Goal: Task Accomplishment & Management: Use online tool/utility

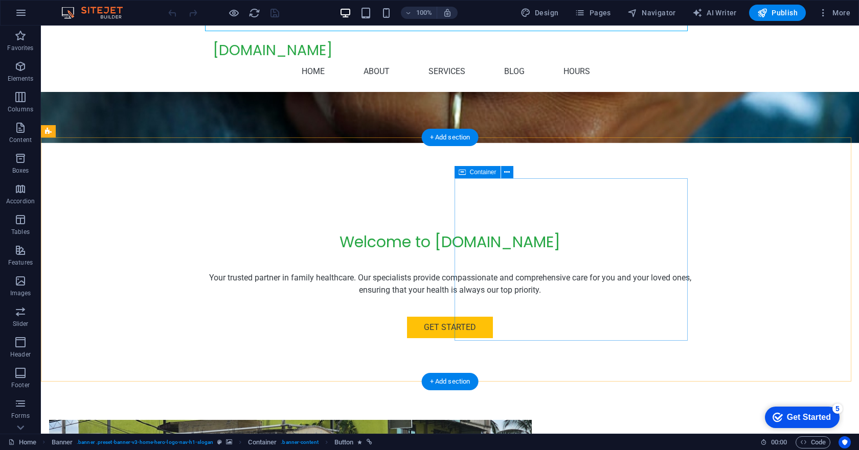
scroll to position [256, 0]
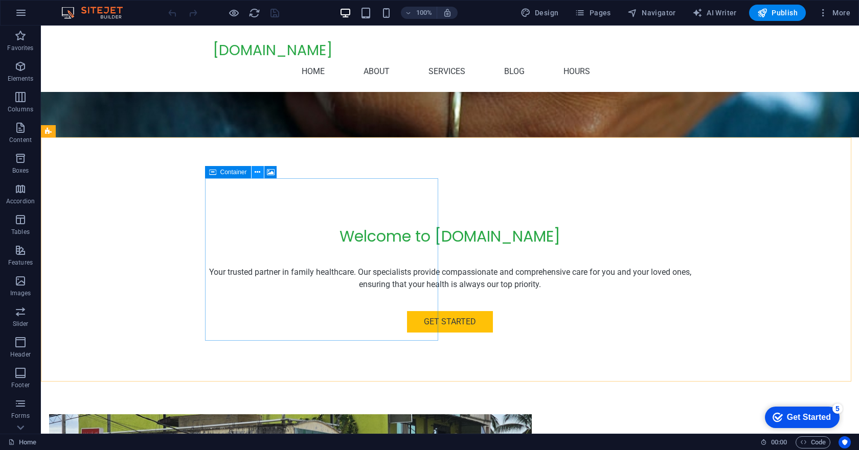
click at [258, 171] on icon at bounding box center [258, 172] width 6 height 11
click at [269, 171] on icon at bounding box center [271, 172] width 8 height 11
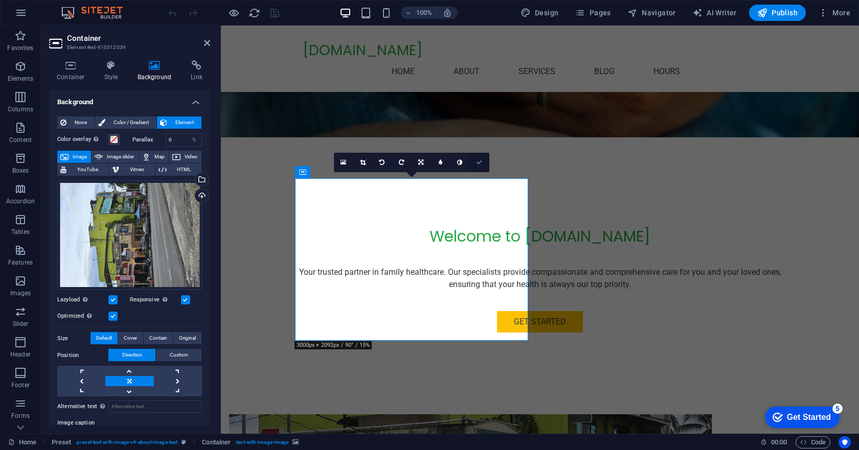
click at [482, 162] on icon at bounding box center [479, 162] width 6 height 6
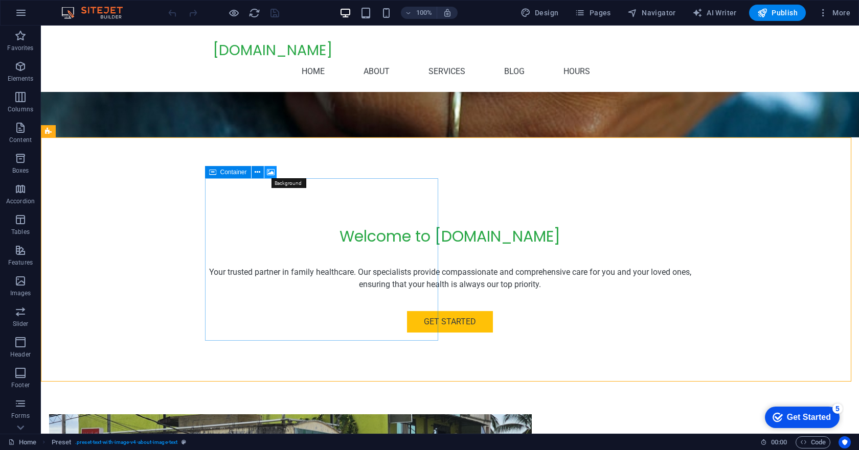
click at [271, 167] on icon at bounding box center [271, 172] width 8 height 11
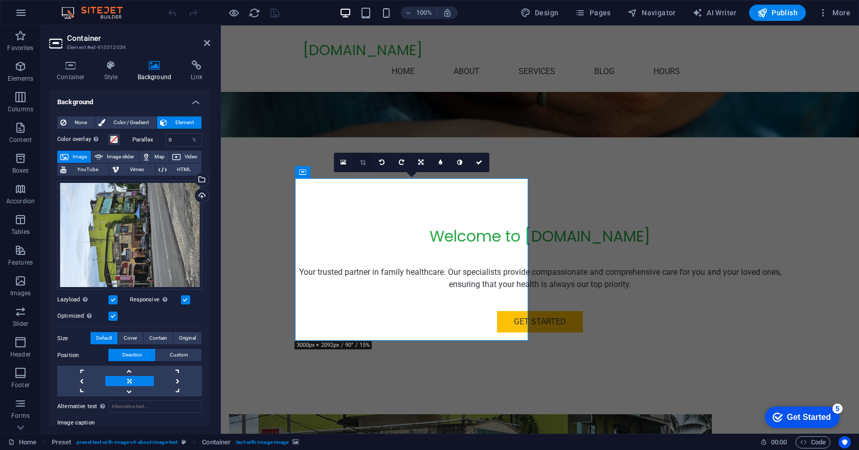
click at [364, 163] on icon at bounding box center [363, 162] width 6 height 6
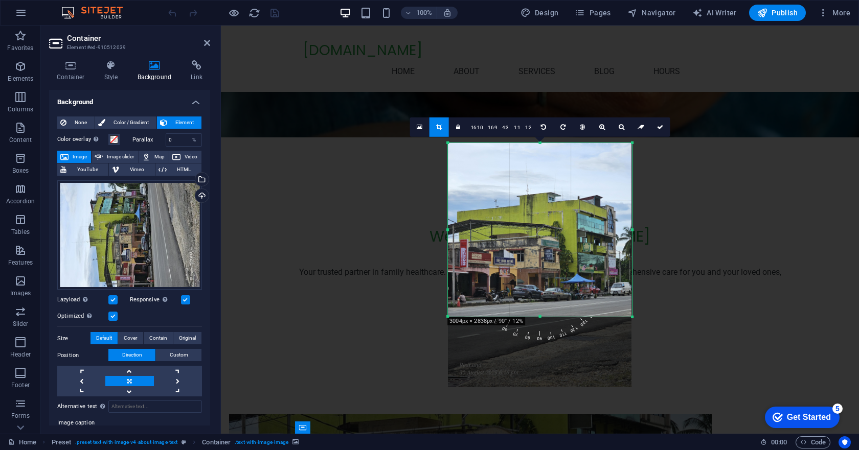
drag, startPoint x: 541, startPoint y: 353, endPoint x: 538, endPoint y: 282, distance: 71.1
click at [538, 282] on div "180 170 160 150 140 130 120 110 100 90 80 70 60 50 40 30 20 10 0 -10 -20 -30 -4…" at bounding box center [540, 230] width 184 height 174
click at [658, 126] on icon at bounding box center [660, 127] width 6 height 6
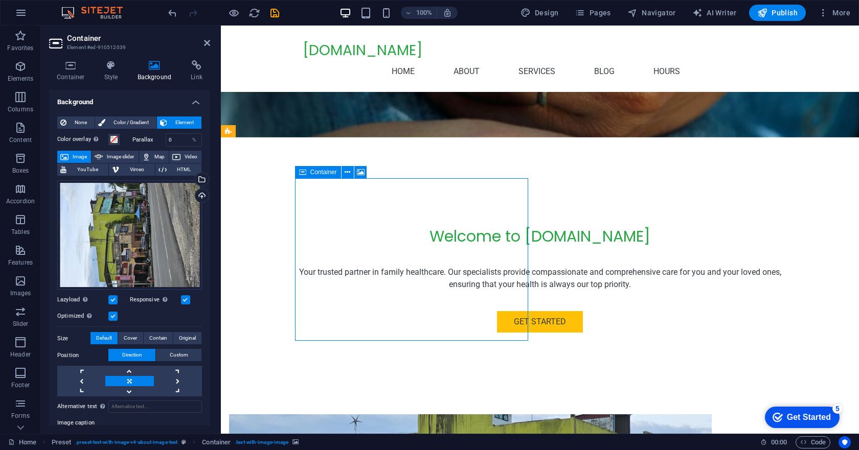
drag, startPoint x: 438, startPoint y: 198, endPoint x: 437, endPoint y: 223, distance: 25.0
drag, startPoint x: 434, startPoint y: 223, endPoint x: 434, endPoint y: 249, distance: 26.6
drag, startPoint x: 431, startPoint y: 265, endPoint x: 433, endPoint y: 255, distance: 10.3
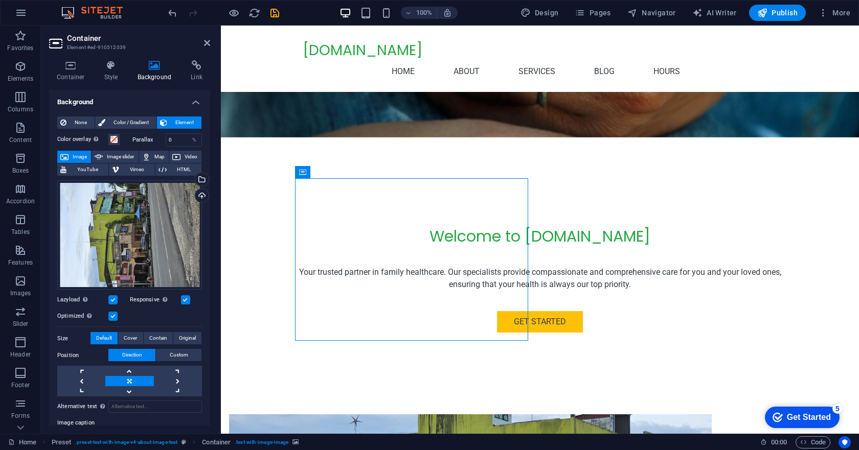
drag, startPoint x: 419, startPoint y: 273, endPoint x: 417, endPoint y: 252, distance: 21.6
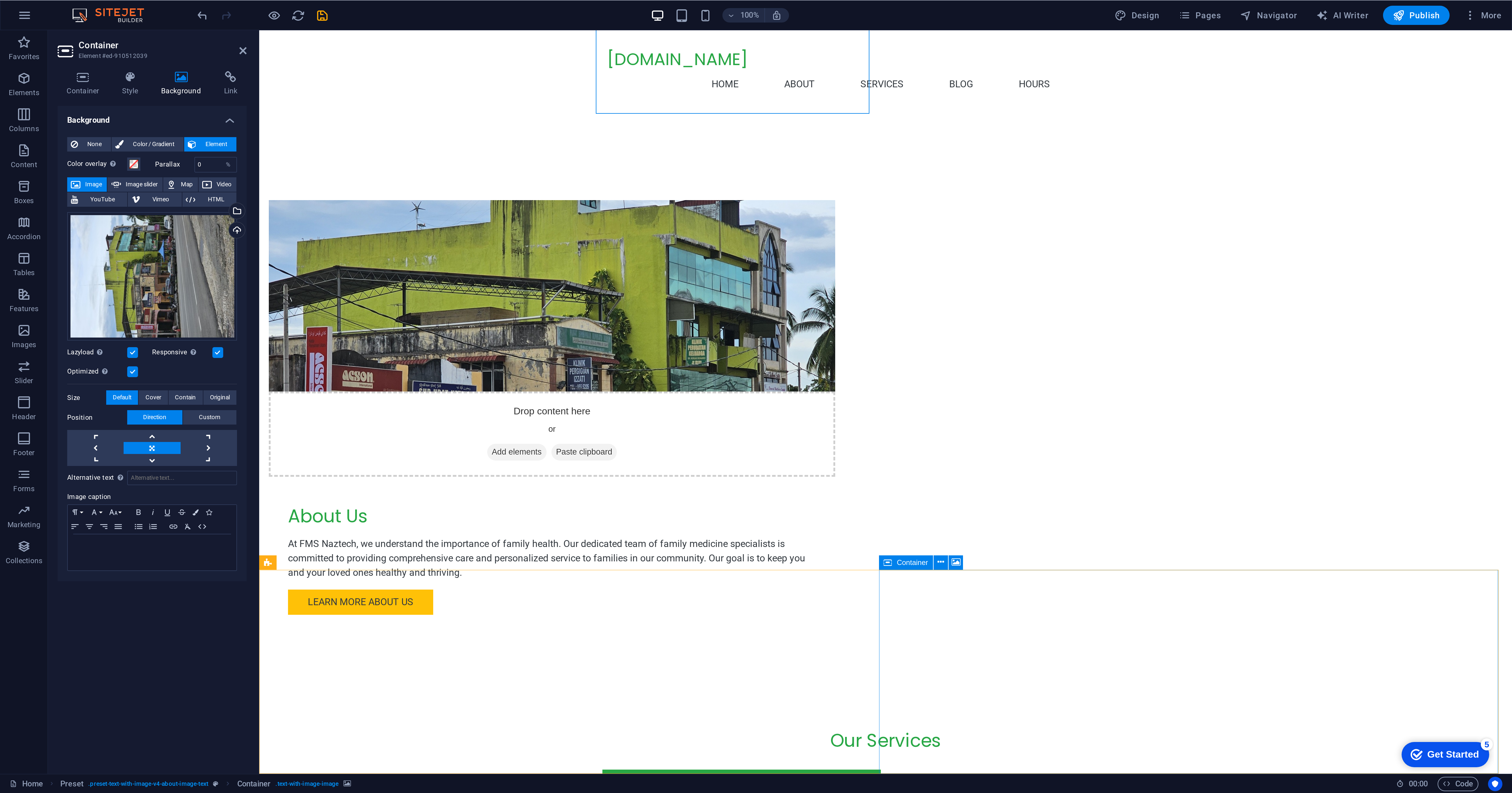
scroll to position [413, 0]
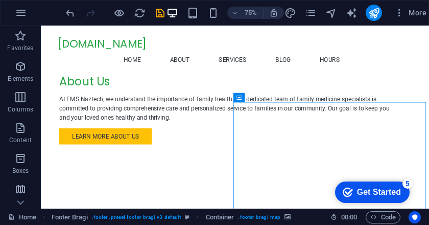
scroll to position [756, 0]
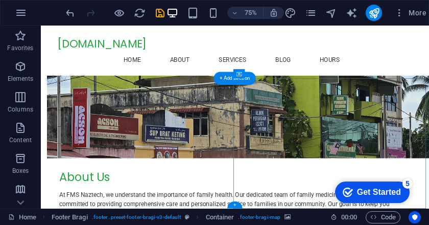
select select "px"
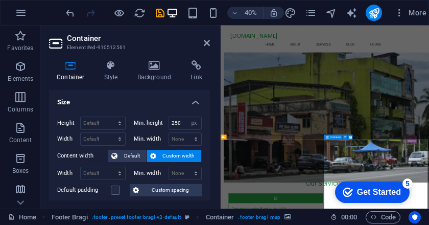
scroll to position [719, 0]
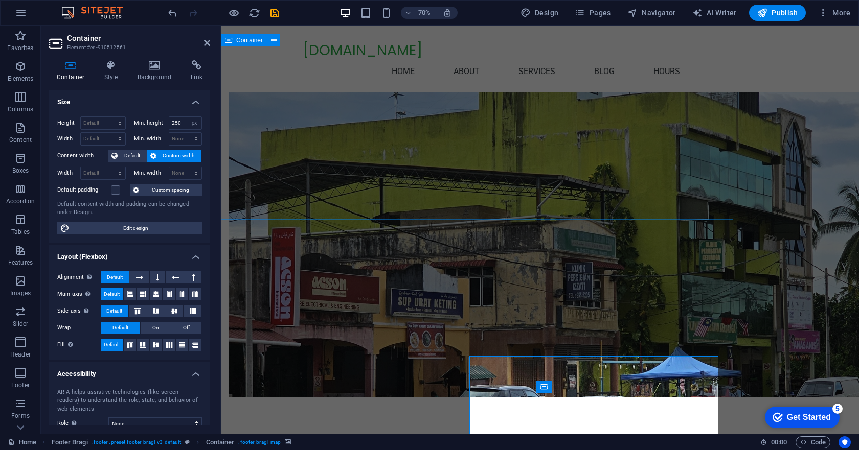
scroll to position [591, 0]
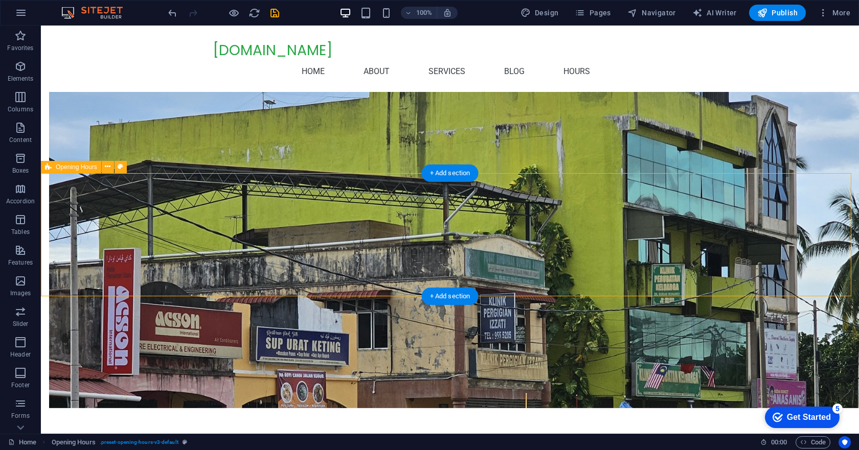
scroll to position [724, 0]
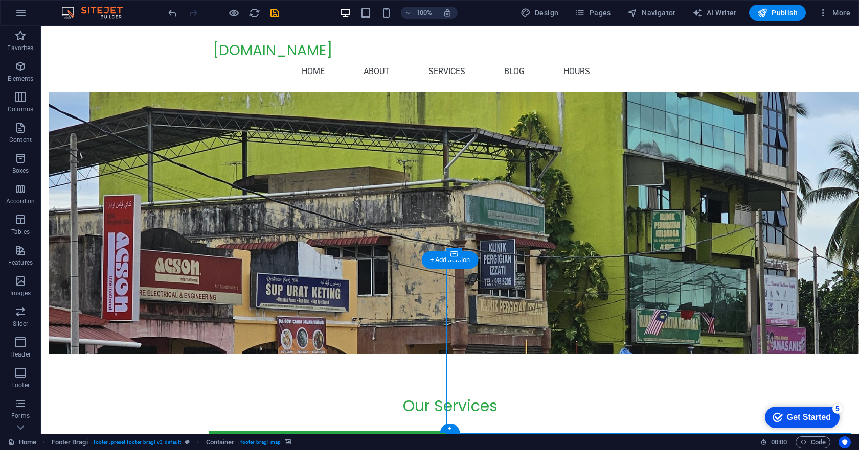
select select "px"
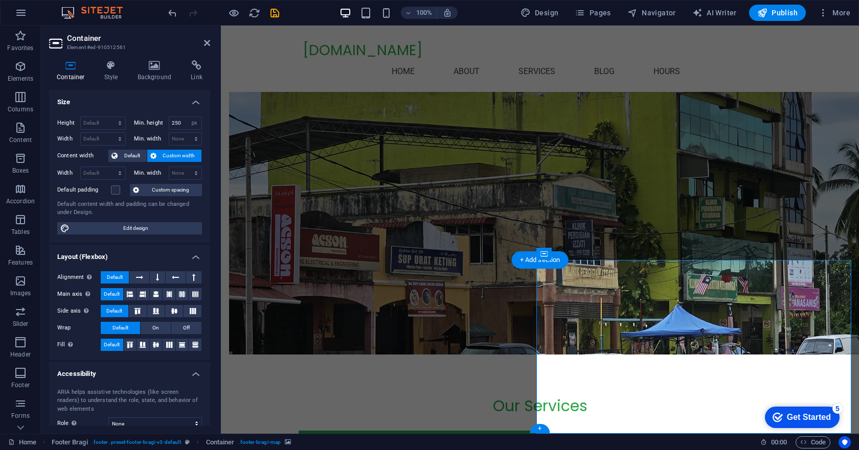
click at [587, 255] on icon at bounding box center [589, 253] width 6 height 11
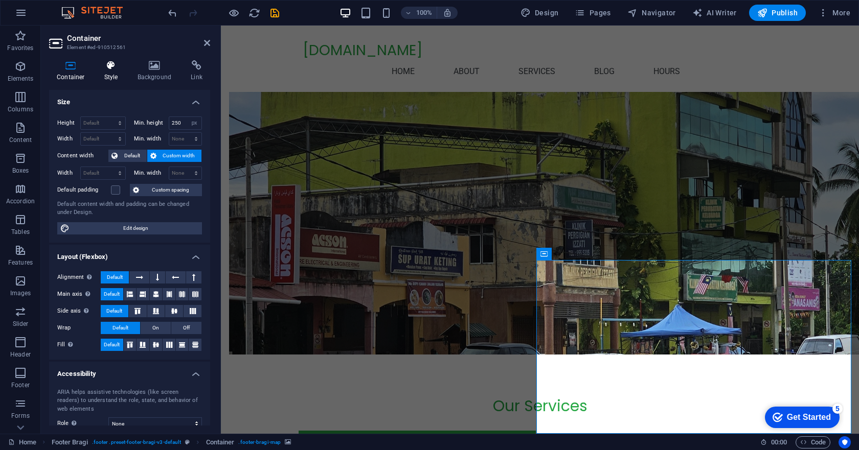
click at [113, 68] on icon at bounding box center [111, 65] width 29 height 10
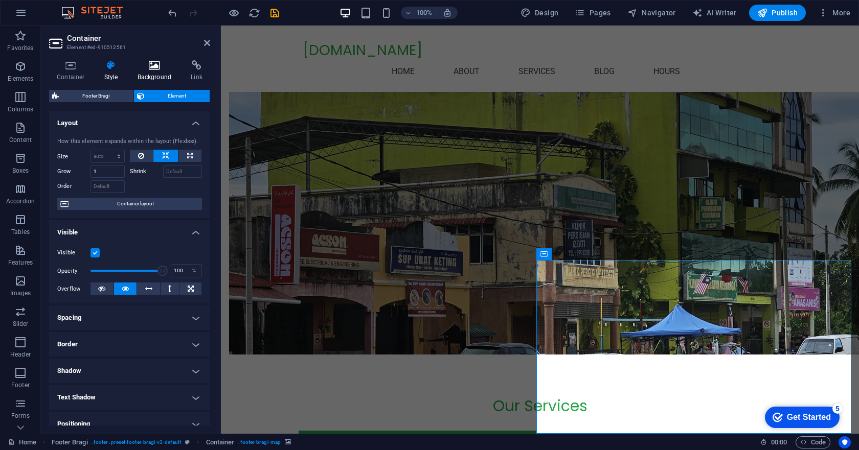
click at [157, 69] on icon at bounding box center [155, 65] width 50 height 10
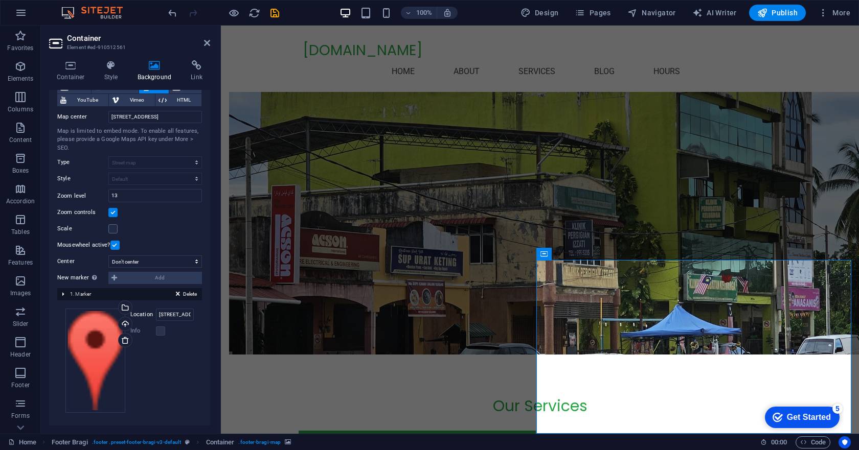
scroll to position [71, 0]
click at [91, 341] on div "Drag files here, click to choose files or select files from Files or our free s…" at bounding box center [95, 359] width 60 height 104
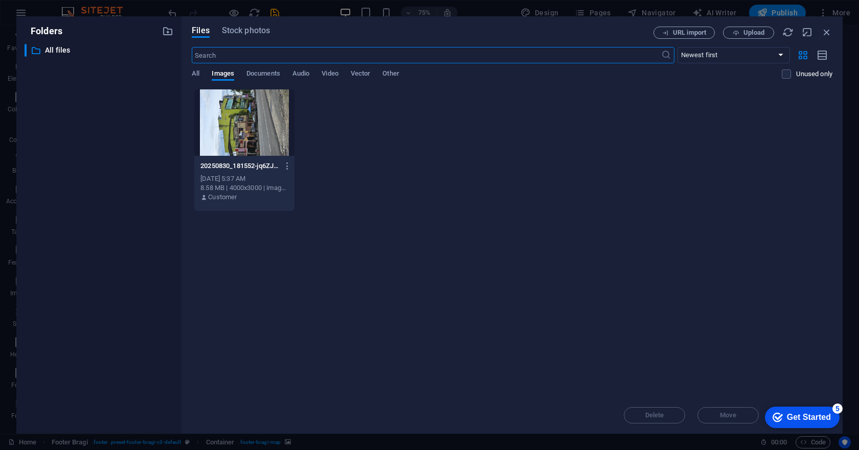
click at [248, 132] on div at bounding box center [244, 122] width 100 height 66
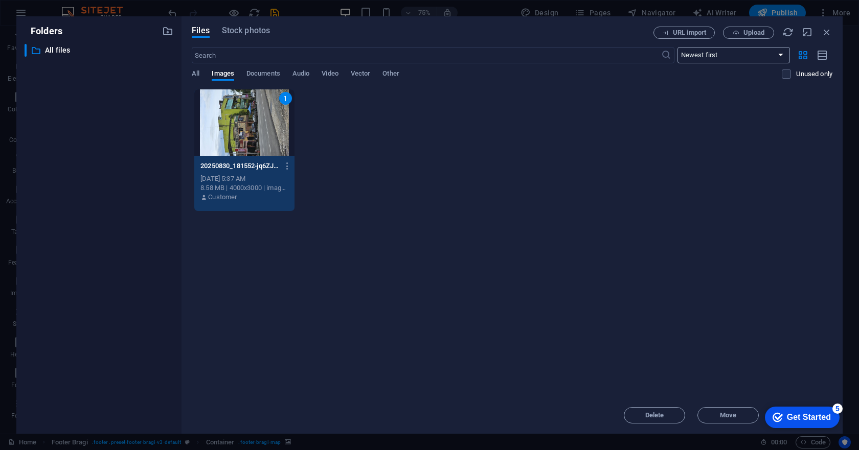
click at [780, 56] on select "Newest first Oldest first Name (A-Z) Name (Z-A) Size (0-9) Size (9-0) Resolutio…" at bounding box center [733, 55] width 112 height 16
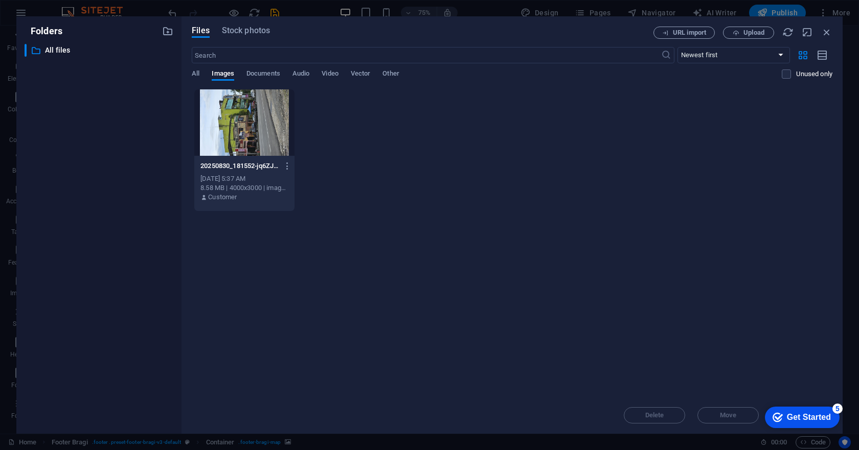
click at [548, 112] on div "20250830_181552-jq6ZJsmOhJpUzRnH-MqNag.jpg 20250830_181552-jq6ZJsmOhJpUzRnH-MqN…" at bounding box center [512, 150] width 640 height 123
click at [257, 73] on span "Documents" at bounding box center [263, 74] width 34 height 14
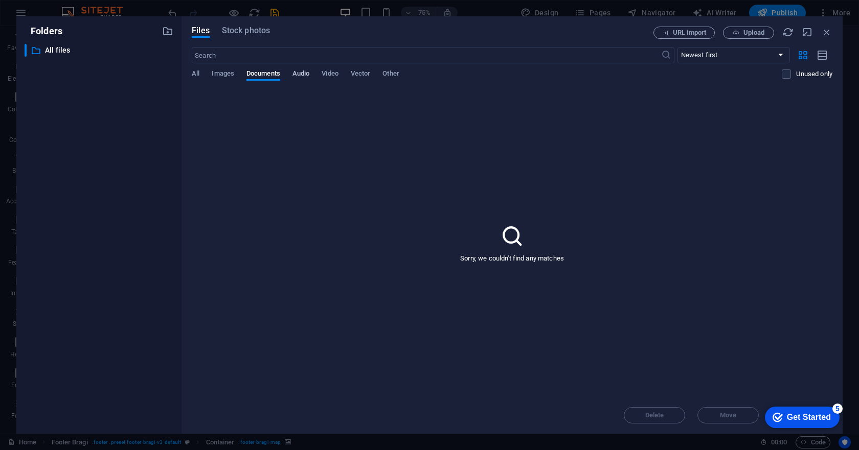
click at [304, 73] on span "Audio" at bounding box center [300, 74] width 17 height 14
click at [336, 74] on span "Video" at bounding box center [329, 74] width 16 height 14
click at [369, 74] on span "Vector" at bounding box center [361, 74] width 20 height 14
click at [392, 73] on span "Other" at bounding box center [390, 74] width 16 height 14
click at [197, 74] on span "All" at bounding box center [196, 74] width 8 height 14
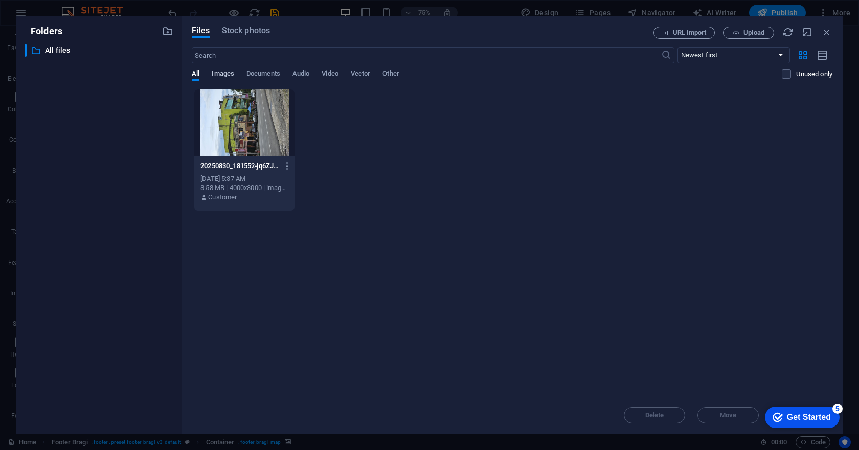
click at [218, 74] on span "Images" at bounding box center [223, 74] width 22 height 14
click at [289, 164] on icon "button" at bounding box center [288, 166] width 10 height 9
click at [279, 213] on h6 "Get link" at bounding box center [293, 217] width 43 height 12
click at [827, 29] on icon "button" at bounding box center [826, 32] width 11 height 11
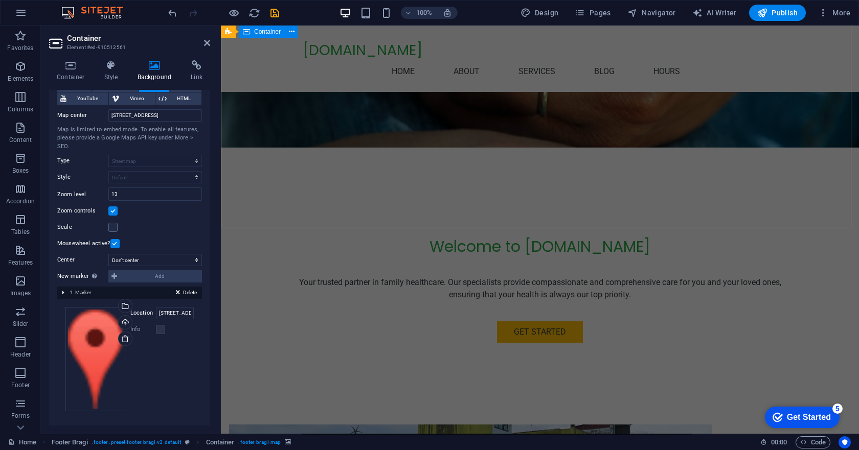
scroll to position [162, 0]
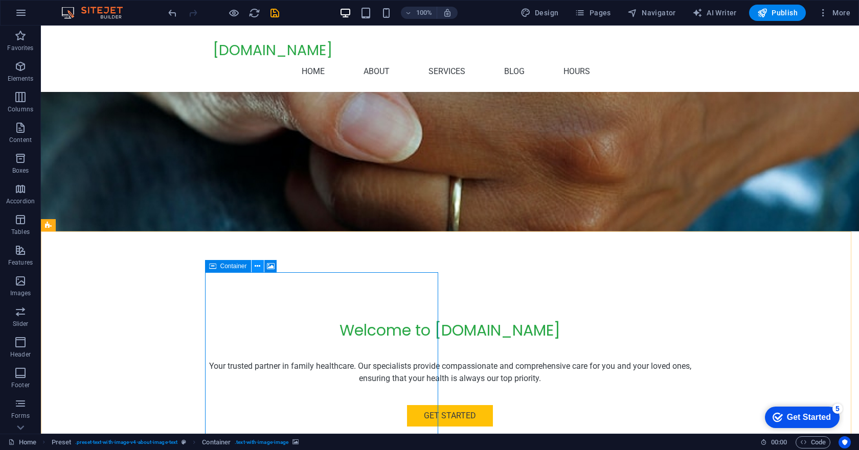
click at [257, 266] on icon at bounding box center [258, 266] width 6 height 11
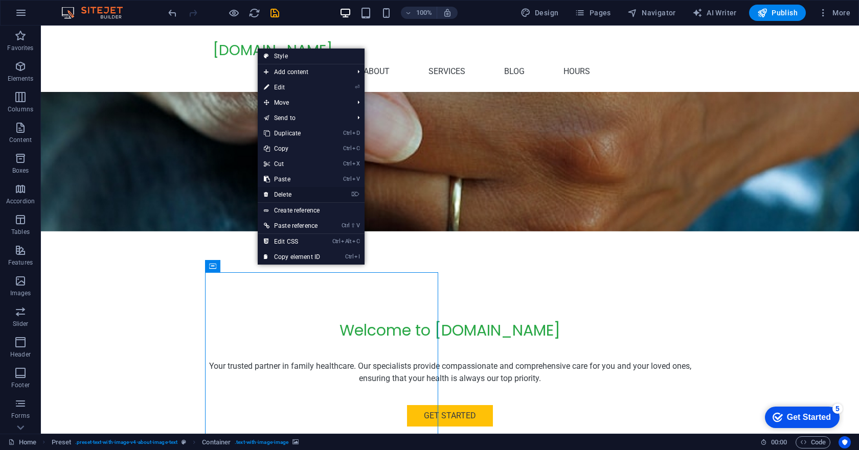
click at [281, 191] on link "⌦ Delete" at bounding box center [292, 194] width 68 height 15
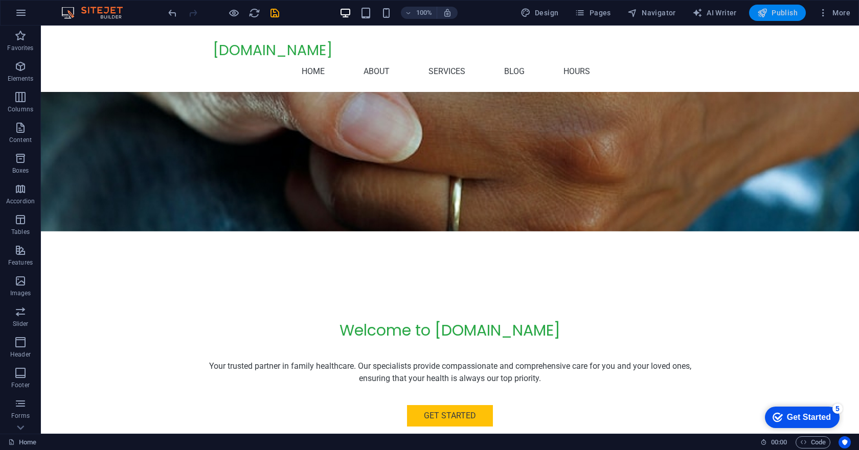
click at [767, 13] on icon "button" at bounding box center [762, 13] width 10 height 10
click at [437, 405] on div "Get Started" at bounding box center [450, 415] width 482 height 21
